Goal: Information Seeking & Learning: Learn about a topic

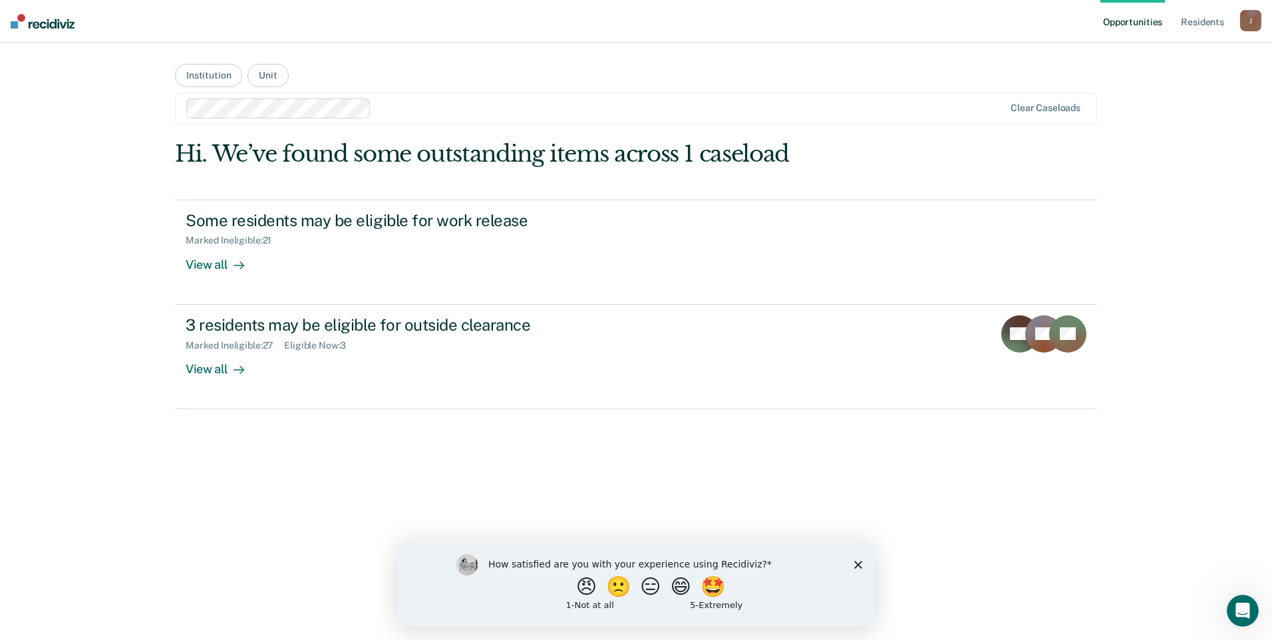
click at [856, 564] on icon "Close survey" at bounding box center [858, 564] width 8 height 8
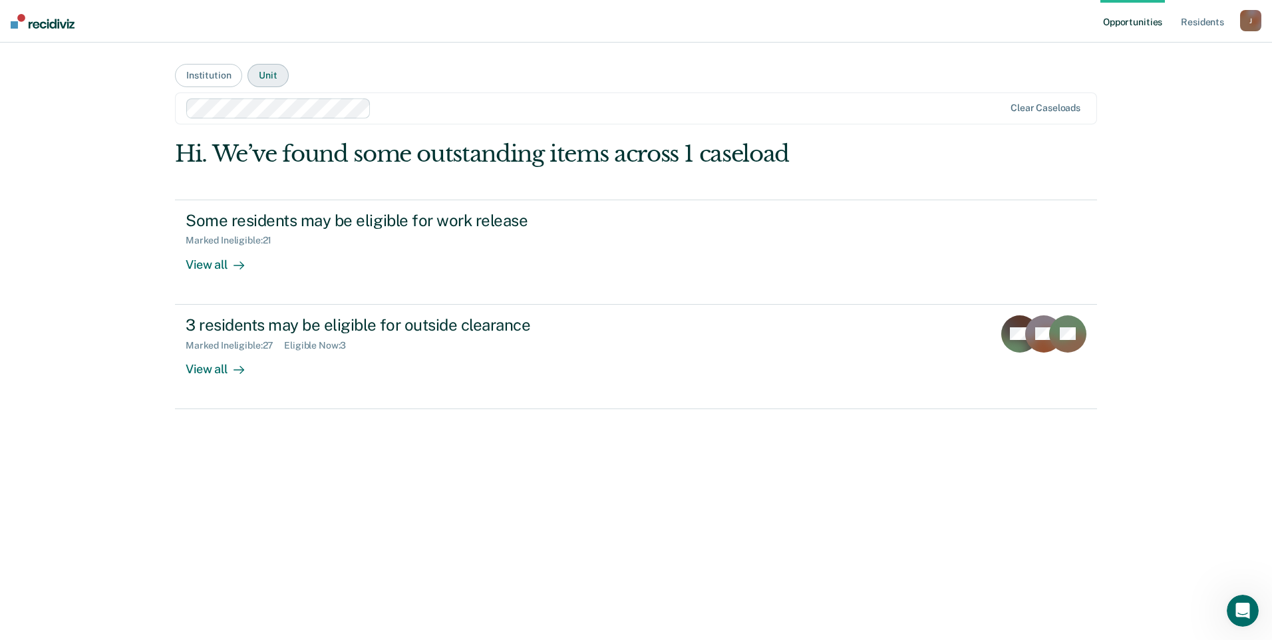
click at [276, 72] on button "Unit" at bounding box center [268, 75] width 41 height 23
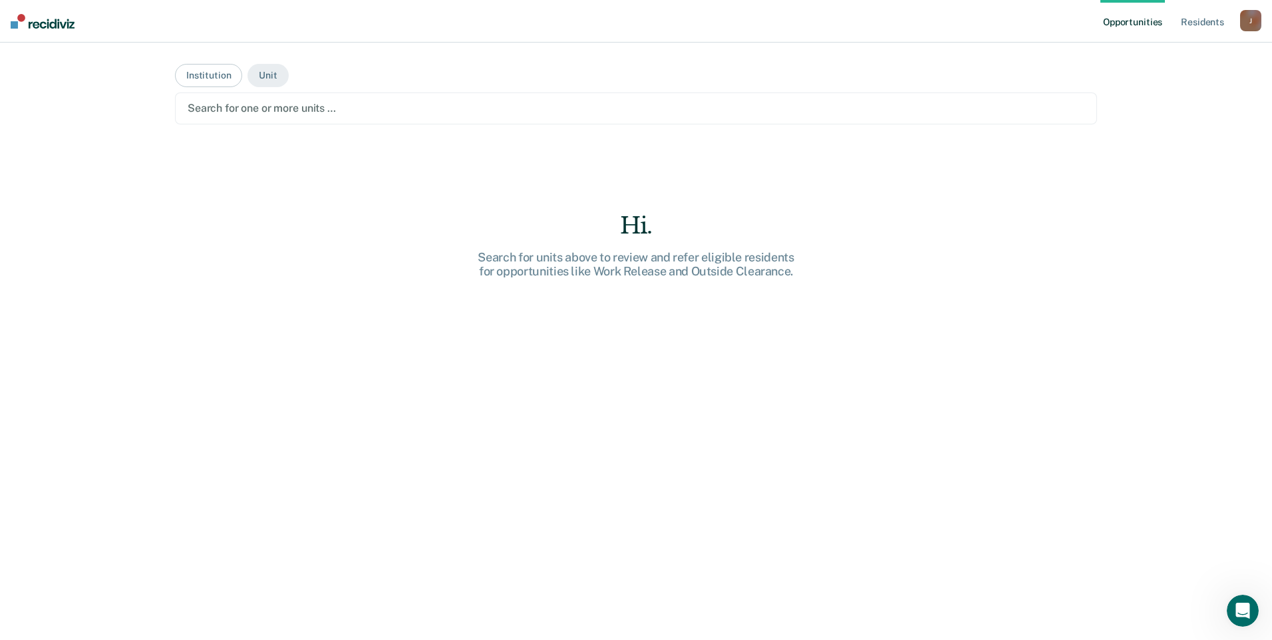
click at [339, 106] on div at bounding box center [636, 107] width 897 height 15
click at [231, 81] on button "Institution" at bounding box center [208, 75] width 67 height 23
click at [340, 108] on div at bounding box center [636, 107] width 897 height 15
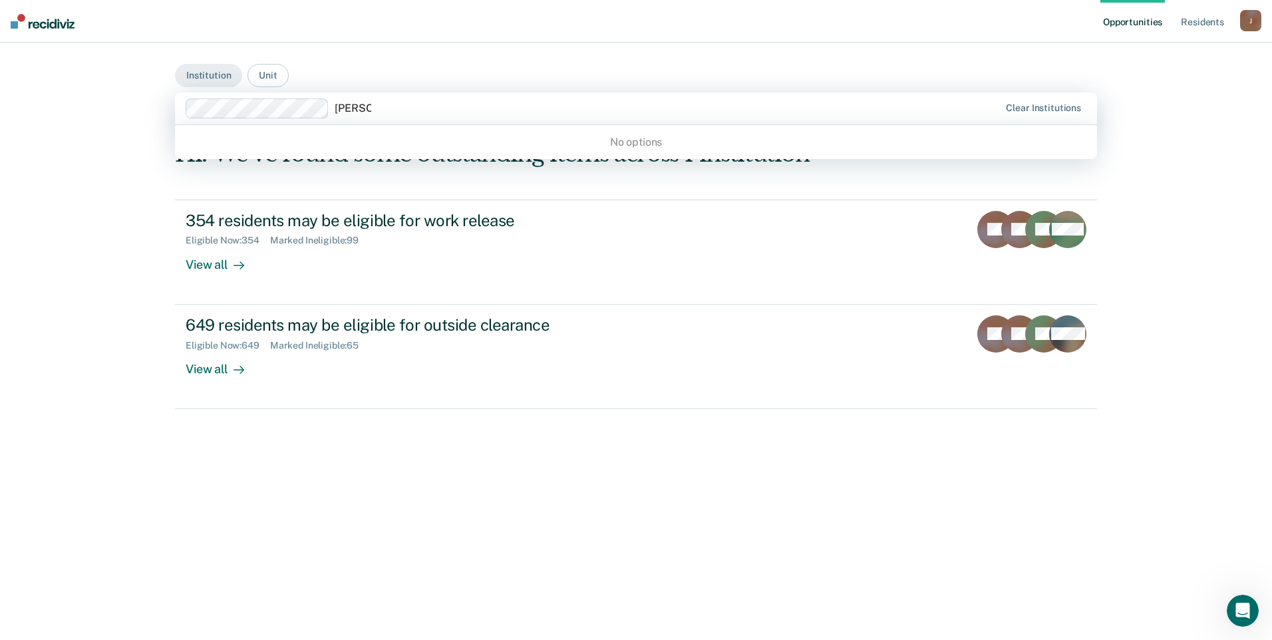
type input "[PERSON_NAME]"
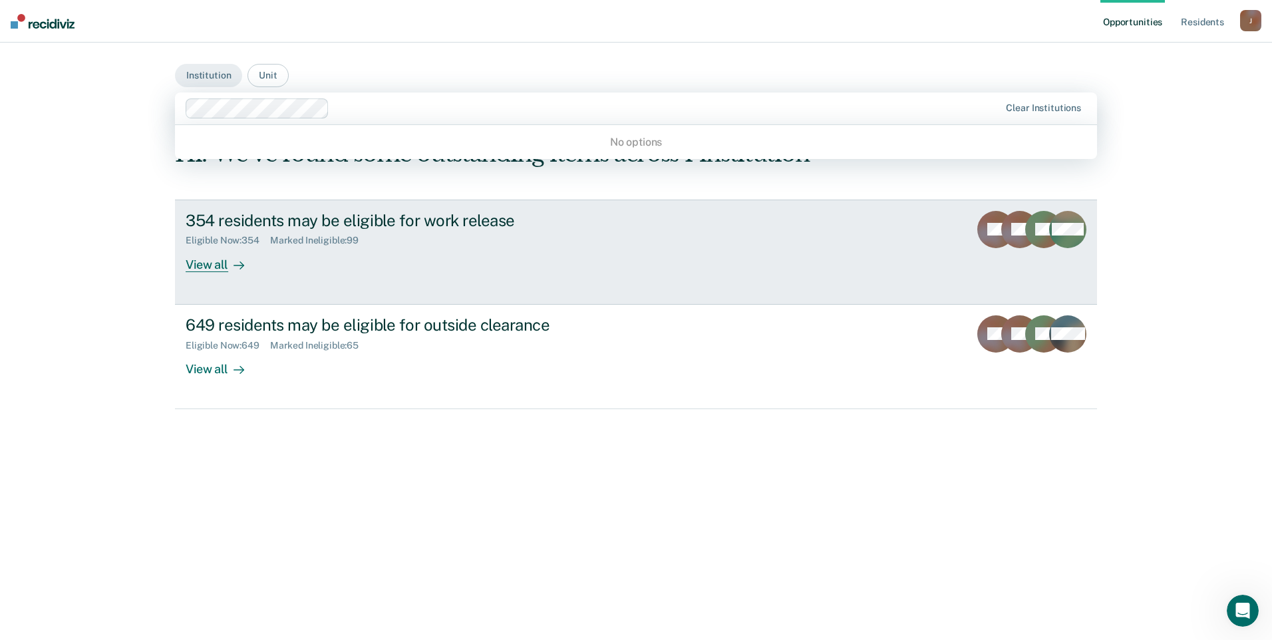
click at [219, 264] on div "View all" at bounding box center [223, 259] width 75 height 26
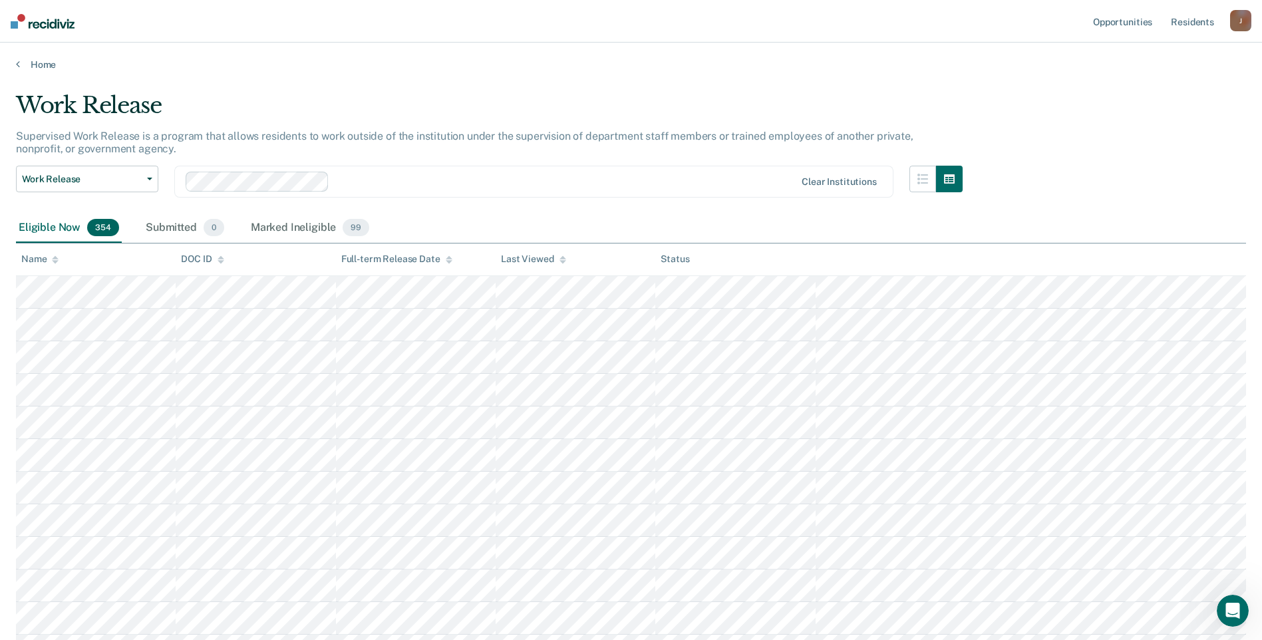
click at [635, 186] on div at bounding box center [565, 181] width 461 height 15
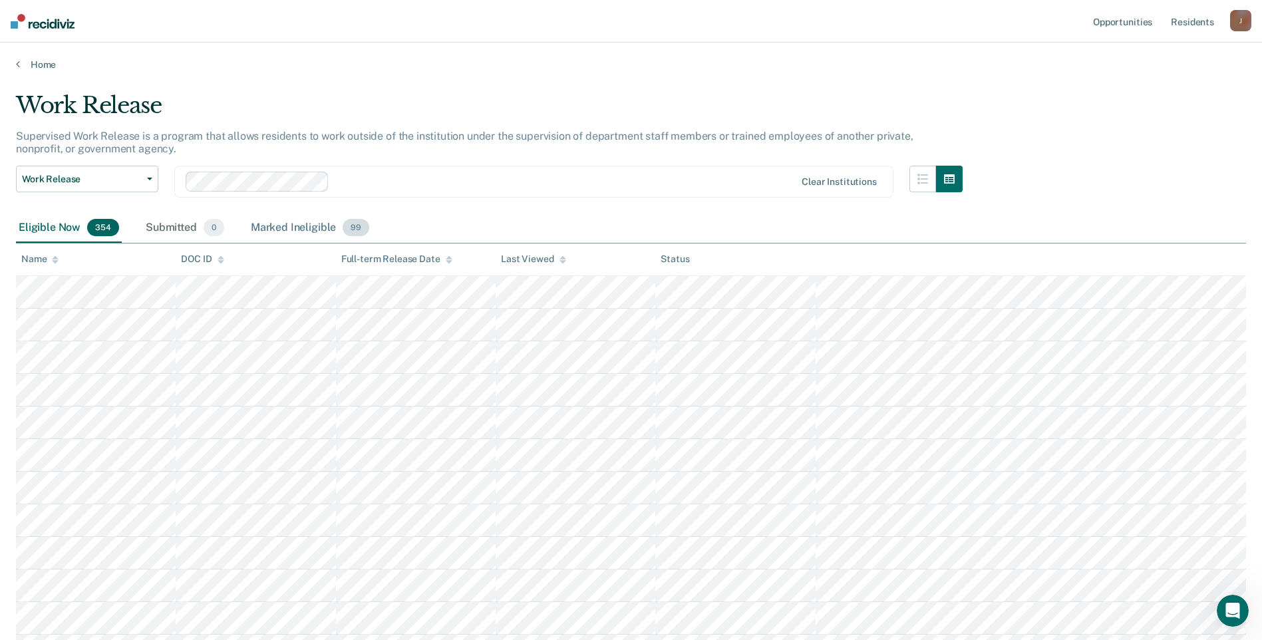
click at [287, 223] on div "Marked Ineligible 99" at bounding box center [310, 228] width 124 height 29
